Goal: Information Seeking & Learning: Learn about a topic

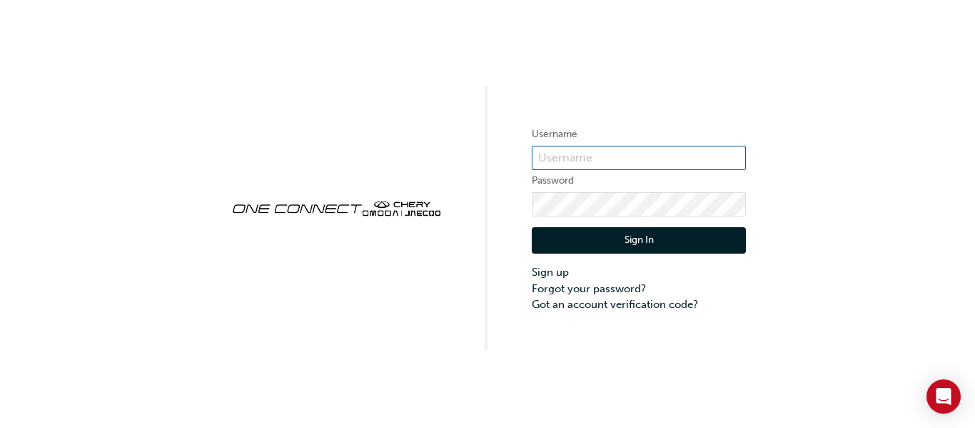
click at [566, 164] on input "text" at bounding box center [639, 158] width 214 height 24
type input "chnz0173"
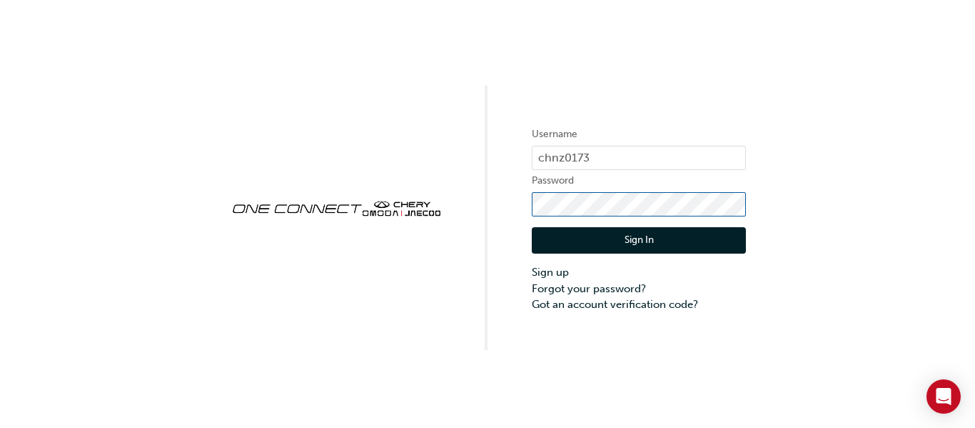
click button "Sign In" at bounding box center [639, 240] width 214 height 27
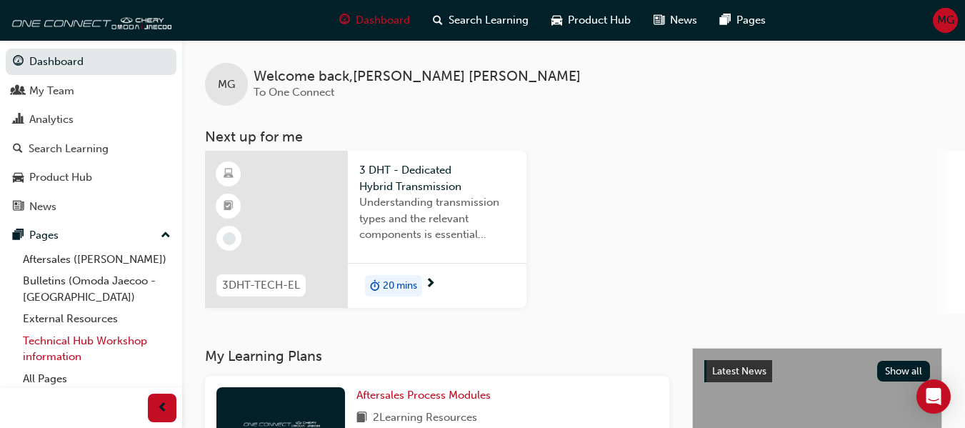
click at [104, 341] on link "Technical Hub Workshop information" at bounding box center [96, 349] width 159 height 38
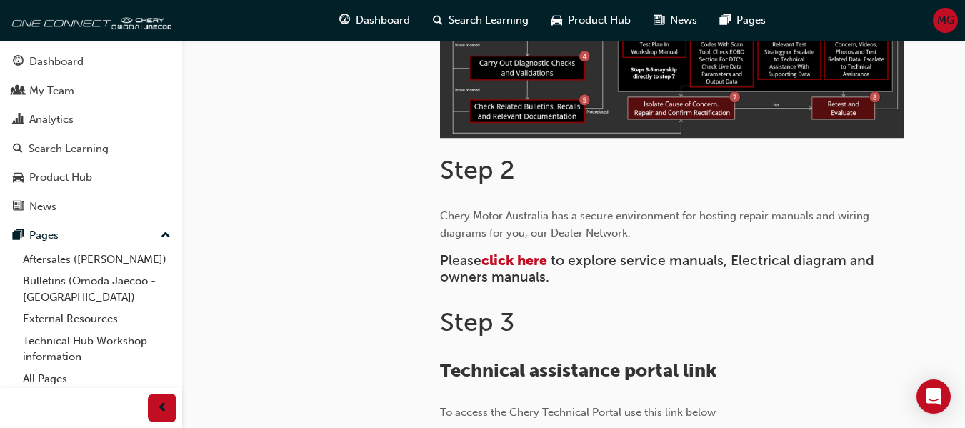
scroll to position [571, 0]
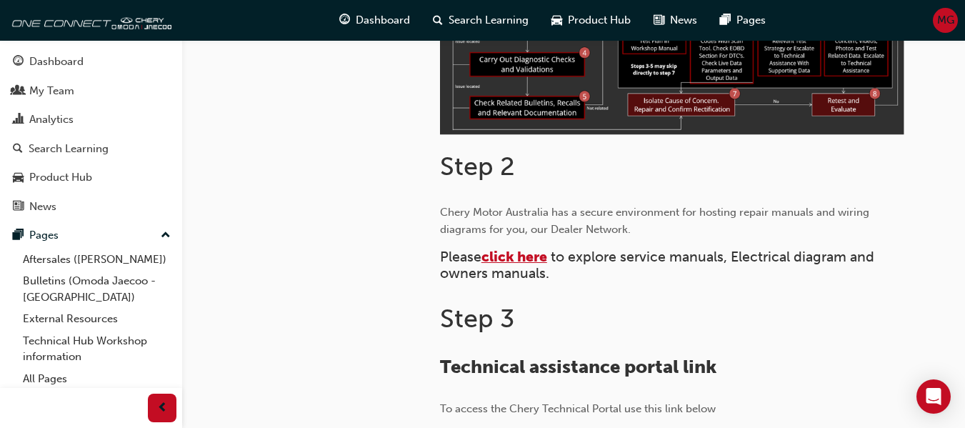
click at [534, 260] on span "click here" at bounding box center [514, 257] width 66 height 16
